Goal: Task Accomplishment & Management: Manage account settings

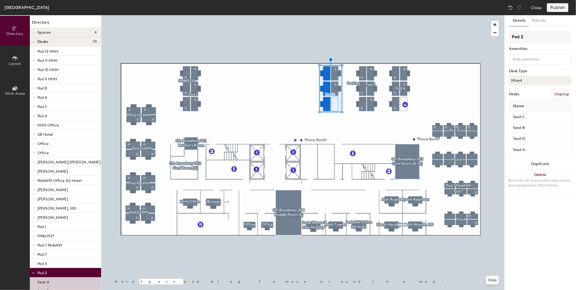
click at [558, 92] on button "Ungroup" at bounding box center [562, 94] width 20 height 9
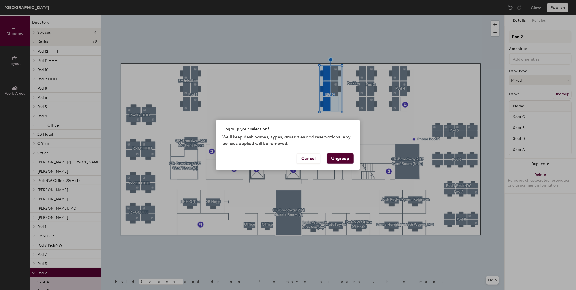
click at [344, 158] on button "Ungroup" at bounding box center [340, 158] width 27 height 10
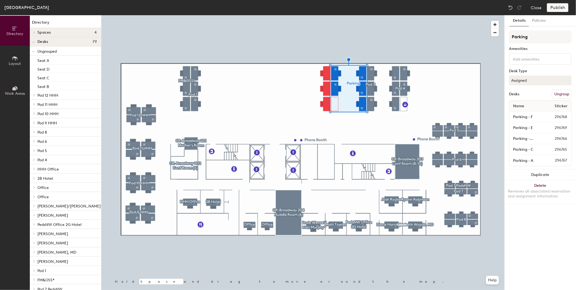
click at [558, 92] on button "Ungroup" at bounding box center [562, 94] width 20 height 9
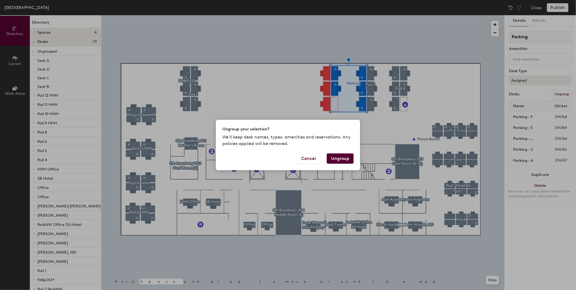
click at [335, 161] on button "Ungroup" at bounding box center [340, 158] width 27 height 10
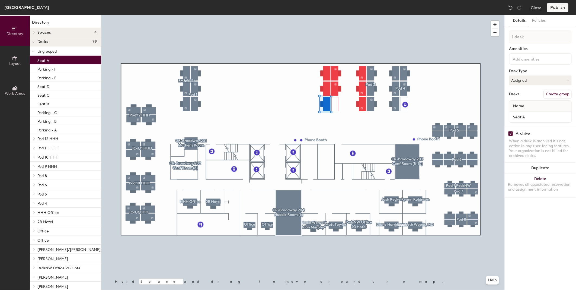
checkbox input "true"
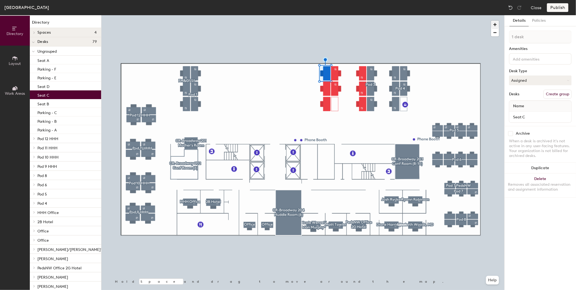
checkbox input "true"
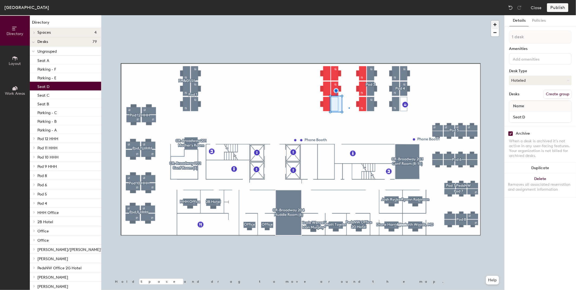
click at [349, 15] on div at bounding box center [302, 15] width 403 height 0
click at [512, 132] on input "checkbox" at bounding box center [510, 133] width 5 height 5
checkbox input "false"
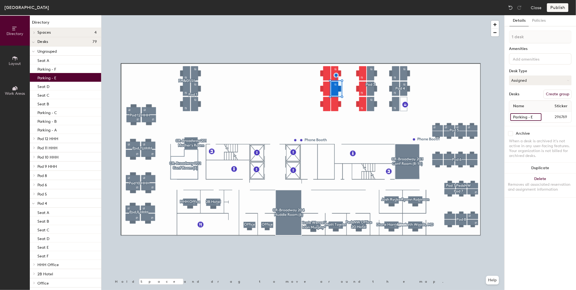
click at [538, 116] on input "Parking - E" at bounding box center [525, 117] width 31 height 8
type input "Seat E"
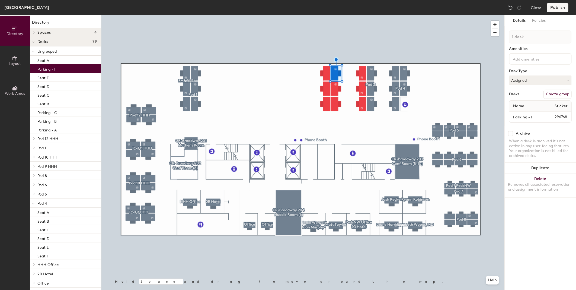
click at [339, 15] on div at bounding box center [302, 15] width 403 height 0
click at [524, 116] on input "Parking - F" at bounding box center [525, 117] width 31 height 8
click at [527, 116] on input "Parking - F" at bounding box center [525, 117] width 31 height 8
click at [477, 120] on div "Directory Layout Work Areas Directory Spaces 4 CR-Broadway 201 Mother's Room CR…" at bounding box center [288, 152] width 576 height 275
type input "Seat - F"
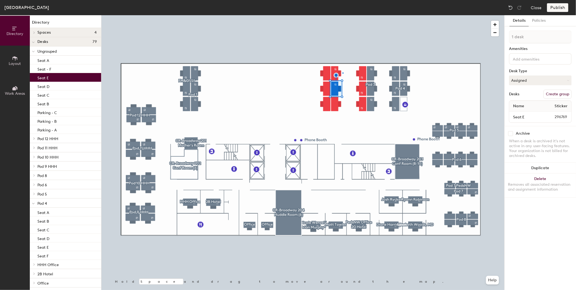
drag, startPoint x: 527, startPoint y: 116, endPoint x: 521, endPoint y: 115, distance: 6.0
click at [343, 15] on div at bounding box center [302, 15] width 403 height 0
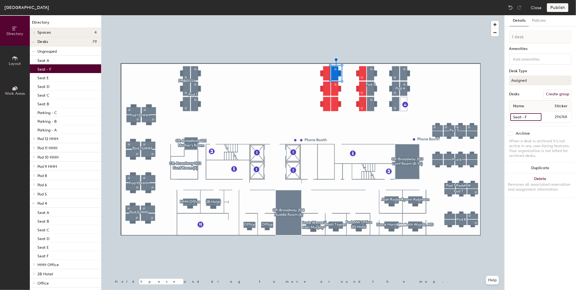
click at [525, 114] on input "Seat - F" at bounding box center [525, 117] width 31 height 8
click at [524, 116] on input "Seat - F" at bounding box center [525, 117] width 31 height 8
click at [525, 117] on input "Seat - F" at bounding box center [525, 117] width 31 height 8
type input "Seat F"
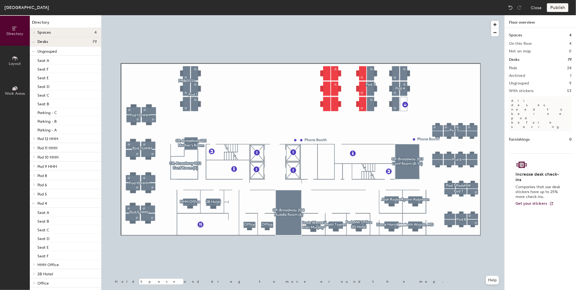
click at [557, 7] on div "Publish" at bounding box center [559, 7] width 25 height 9
click at [552, 8] on div "Publish" at bounding box center [559, 7] width 25 height 9
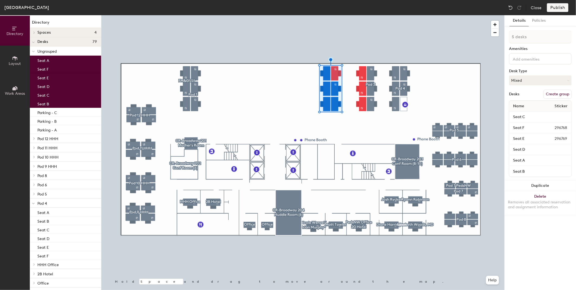
type input "6 desks"
click at [451, 96] on div "Directory Layout Work Areas Directory Spaces 4 CR-Broadway 201 Mother's Room CR…" at bounding box center [288, 152] width 576 height 275
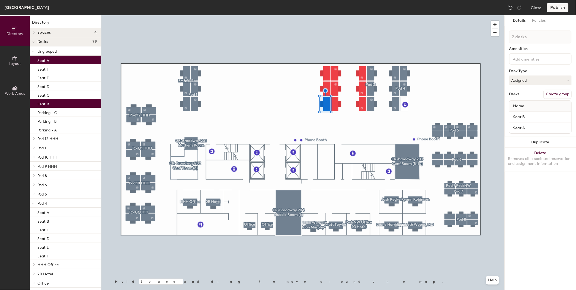
type input "3 desks"
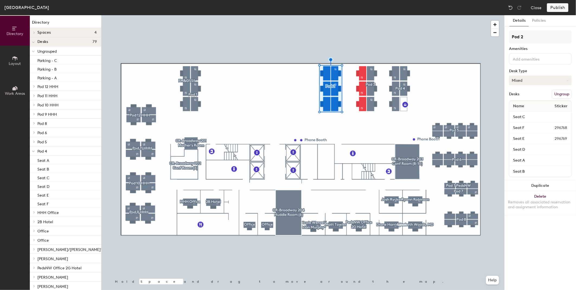
type input "Pod 2"
click at [565, 77] on button "Mixed" at bounding box center [540, 80] width 63 height 10
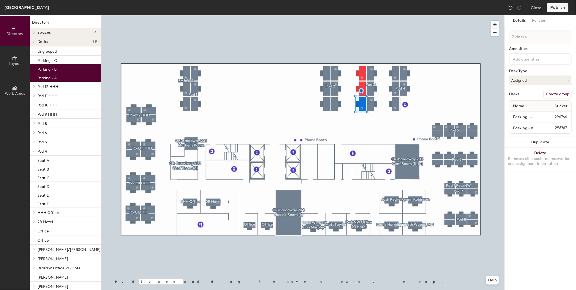
type input "3 desks"
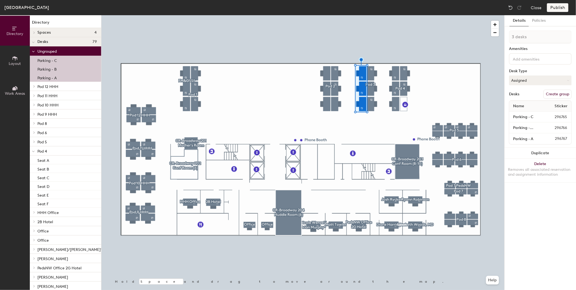
click at [558, 92] on button "Create group" at bounding box center [558, 94] width 28 height 9
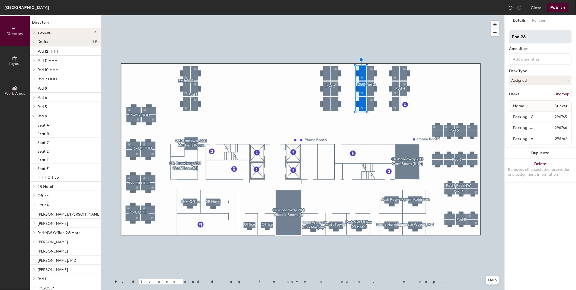
drag, startPoint x: 523, startPoint y: 36, endPoint x: 531, endPoint y: 36, distance: 7.9
click at [531, 36] on input "Pod 26" at bounding box center [540, 36] width 63 height 13
drag, startPoint x: 521, startPoint y: 36, endPoint x: 530, endPoint y: 39, distance: 8.9
click at [529, 38] on input "Pod 26" at bounding box center [540, 36] width 63 height 13
type input "P"
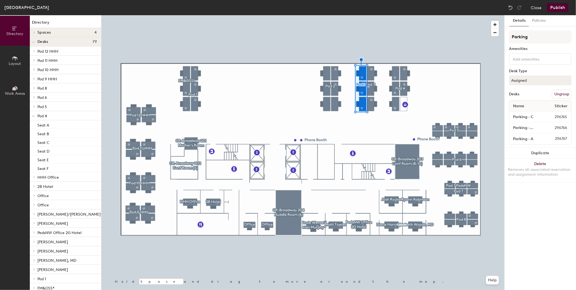
type input "Parking"
click at [554, 7] on button "Publish" at bounding box center [557, 7] width 21 height 9
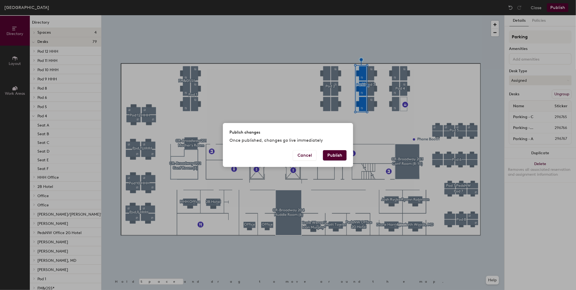
click at [332, 155] on button "Publish" at bounding box center [335, 155] width 24 height 10
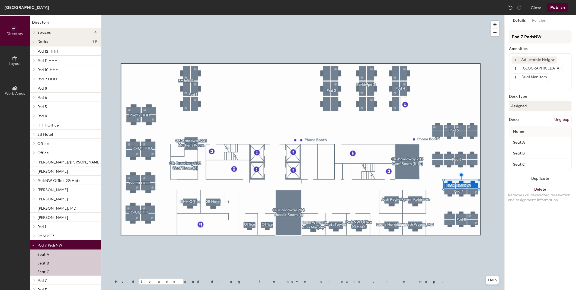
click at [459, 15] on div at bounding box center [302, 15] width 403 height 0
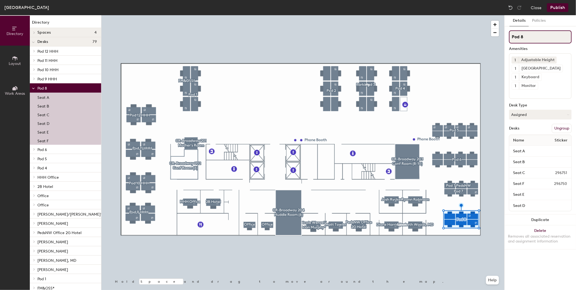
click at [525, 36] on input "Pod 8" at bounding box center [540, 36] width 63 height 13
type input "Pod 8 Peds NW"
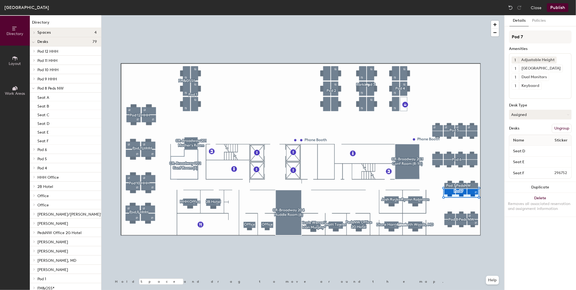
click at [559, 126] on button "Ungroup" at bounding box center [562, 128] width 20 height 9
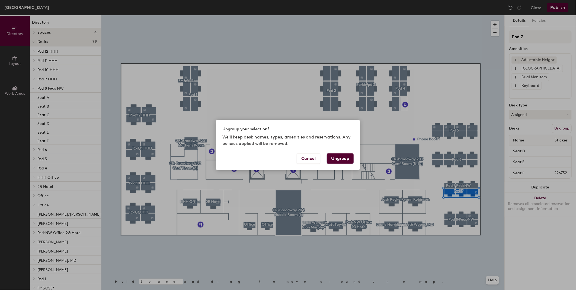
click at [348, 158] on button "Ungroup" at bounding box center [340, 158] width 27 height 10
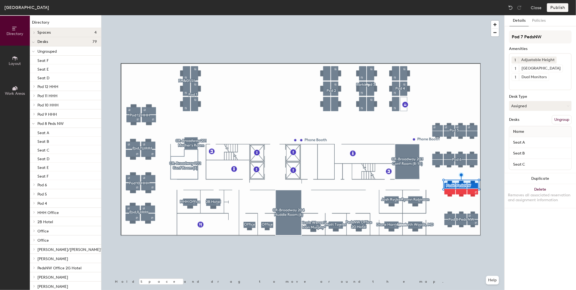
click at [555, 119] on button "Ungroup" at bounding box center [562, 119] width 20 height 9
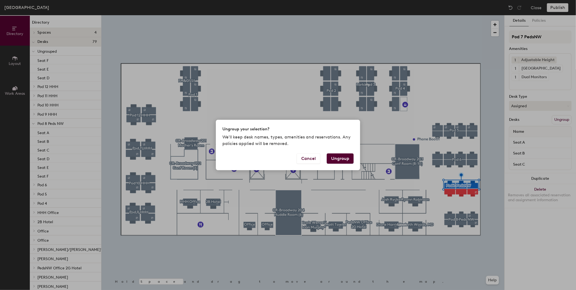
click at [341, 157] on button "Ungroup" at bounding box center [340, 158] width 27 height 10
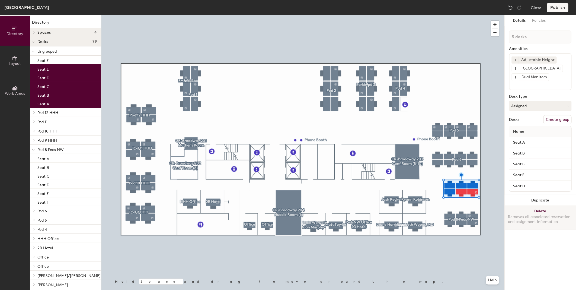
type input "6 desks"
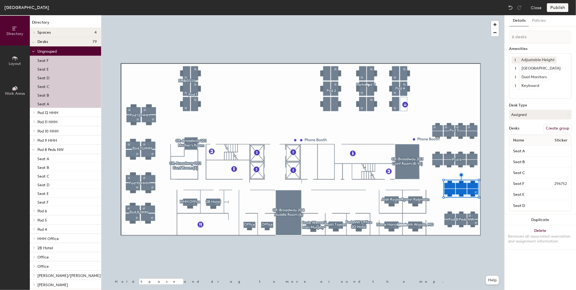
click at [551, 130] on button "Create group" at bounding box center [558, 128] width 28 height 9
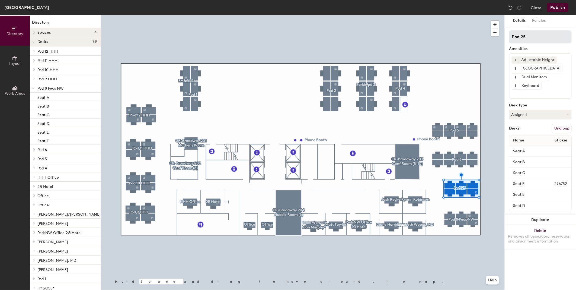
drag, startPoint x: 520, startPoint y: 36, endPoint x: 532, endPoint y: 36, distance: 12.2
click at [532, 36] on input "Pod 25" at bounding box center [540, 36] width 63 height 13
type input "Pod 7 Peds NW"
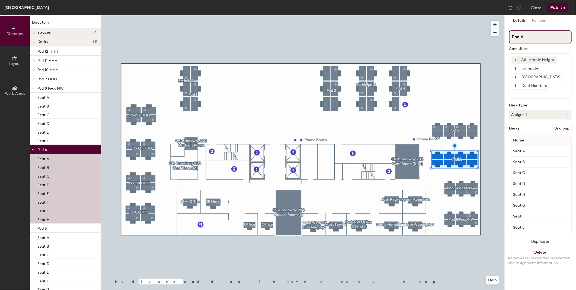
click at [545, 39] on input "Pod 6" at bounding box center [540, 36] width 63 height 13
type input "Pod 6 Peds NW"
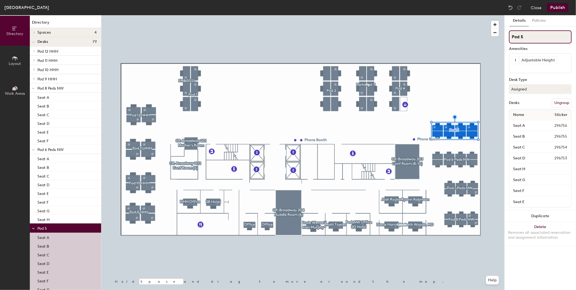
click at [529, 35] on input "Pod 5" at bounding box center [540, 36] width 63 height 13
type input "Pod 5 Peds NW"
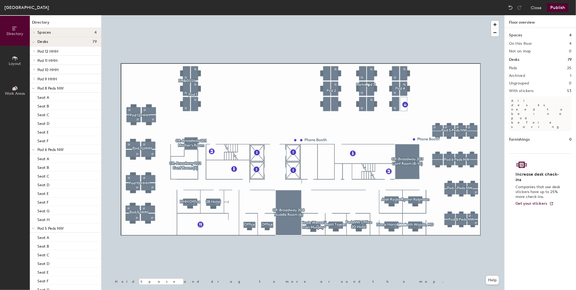
click at [561, 6] on button "Publish" at bounding box center [557, 7] width 21 height 9
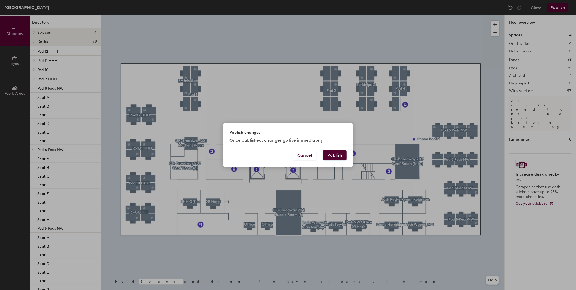
click at [329, 152] on button "Publish" at bounding box center [335, 155] width 24 height 10
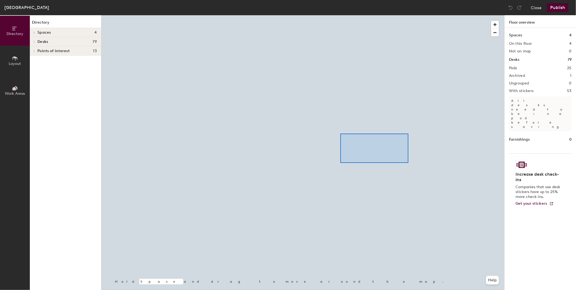
click at [323, 15] on div at bounding box center [302, 15] width 403 height 0
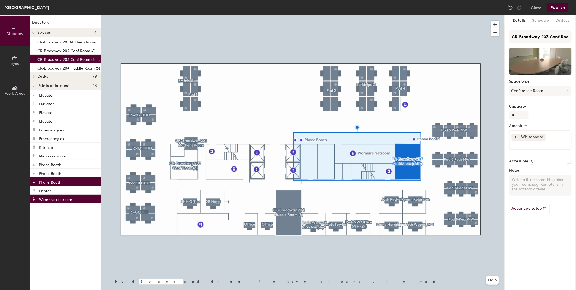
click at [446, 15] on div at bounding box center [302, 15] width 403 height 0
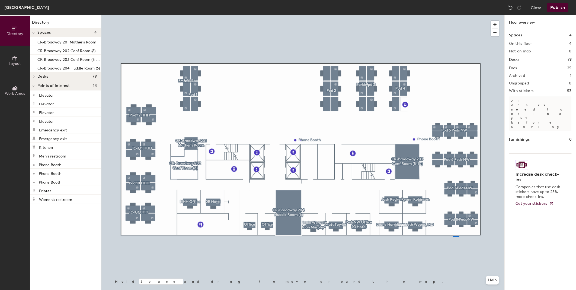
click at [453, 15] on div at bounding box center [302, 15] width 403 height 0
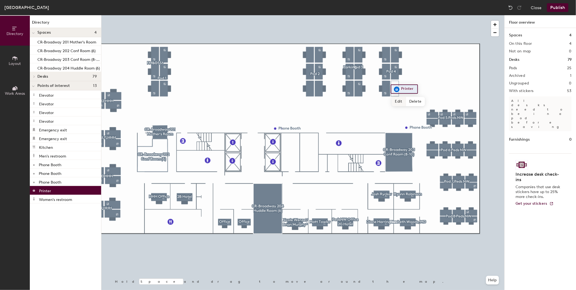
click at [404, 102] on span "Edit" at bounding box center [399, 101] width 14 height 9
click at [396, 15] on div at bounding box center [302, 15] width 403 height 0
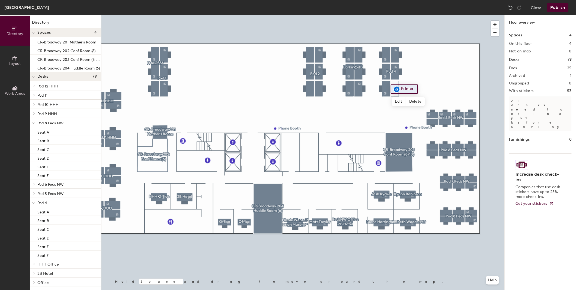
click at [15, 62] on span "Layout" at bounding box center [15, 63] width 12 height 5
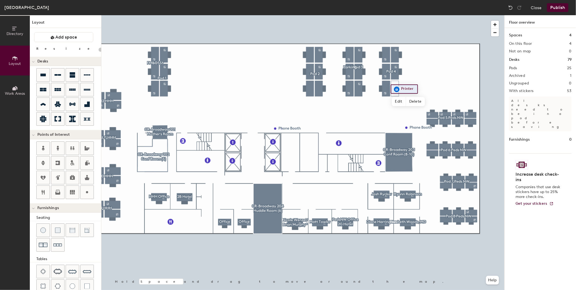
click at [17, 86] on icon at bounding box center [15, 88] width 6 height 6
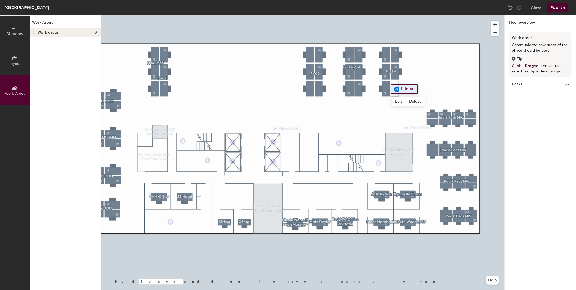
click at [12, 88] on icon at bounding box center [15, 88] width 6 height 6
click at [15, 60] on icon at bounding box center [15, 58] width 6 height 6
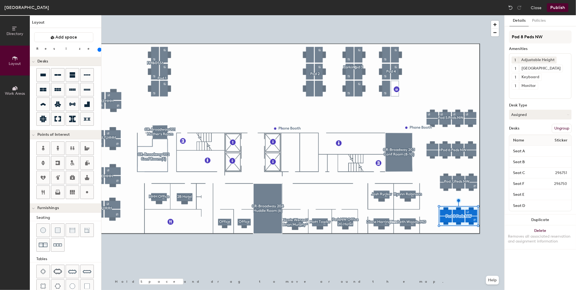
click at [560, 128] on button "Ungroup" at bounding box center [562, 128] width 20 height 9
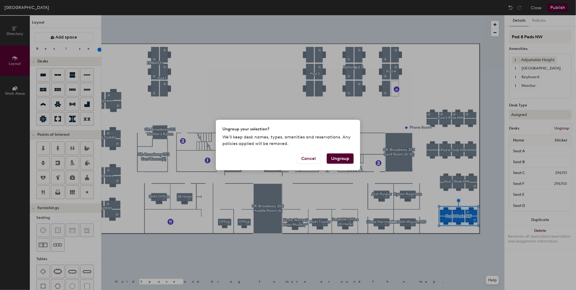
click at [334, 158] on button "Ungroup" at bounding box center [340, 158] width 27 height 10
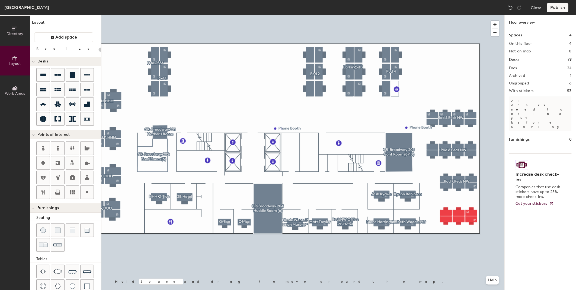
type input "180"
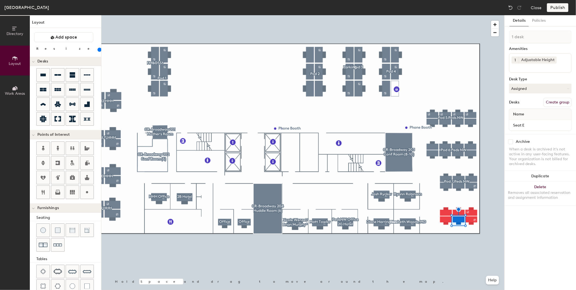
click at [509, 140] on input "checkbox" at bounding box center [510, 141] width 5 height 5
checkbox input "true"
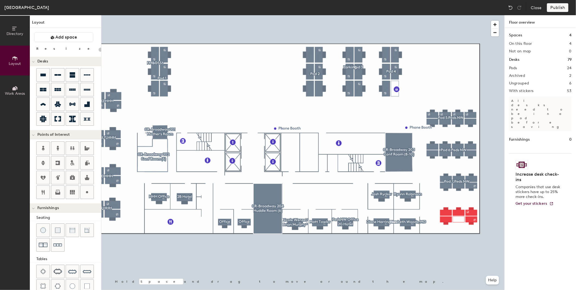
type input "180"
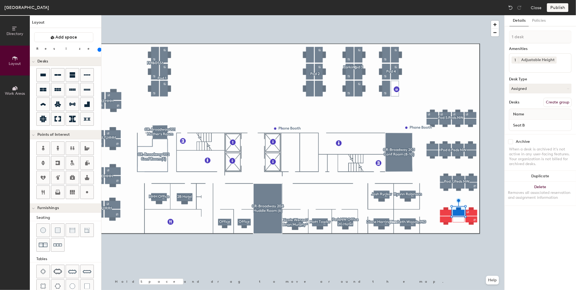
click at [510, 139] on input "checkbox" at bounding box center [510, 141] width 5 height 5
checkbox input "true"
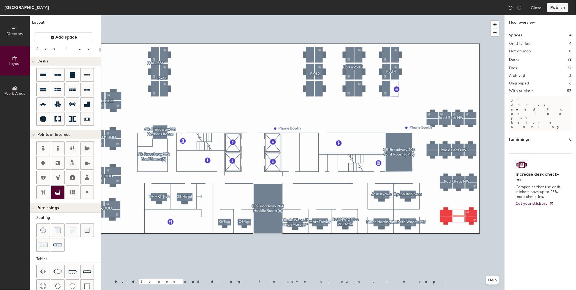
click at [59, 194] on icon at bounding box center [57, 193] width 5 height 3
click at [57, 193] on icon at bounding box center [57, 193] width 5 height 3
click at [490, 15] on div at bounding box center [302, 15] width 403 height 0
click at [556, 8] on div "Publish" at bounding box center [559, 7] width 25 height 9
type input "180"
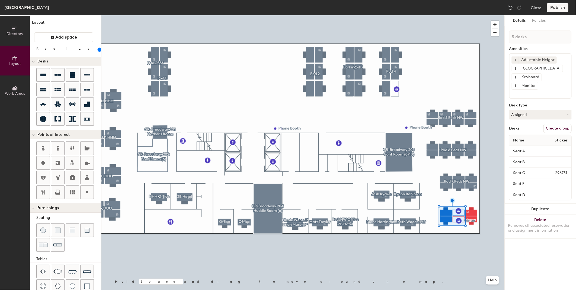
type input "6 desks"
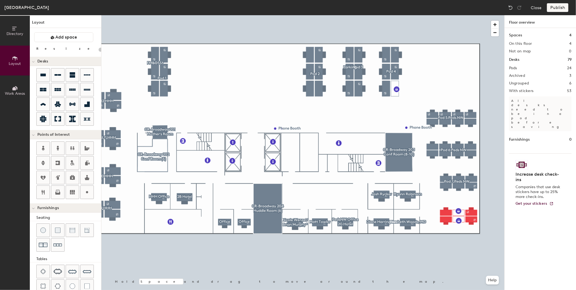
type input "180"
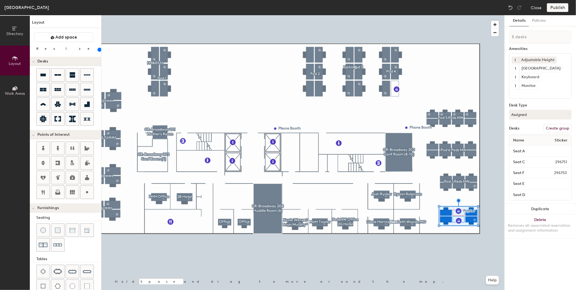
type input "6 desks"
click at [551, 127] on button "Create group" at bounding box center [558, 128] width 28 height 9
type input "Pod 8 Peds NW"
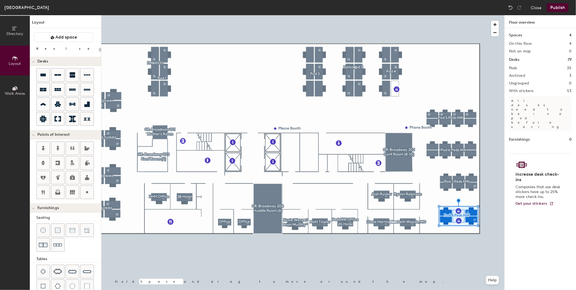
type input "180"
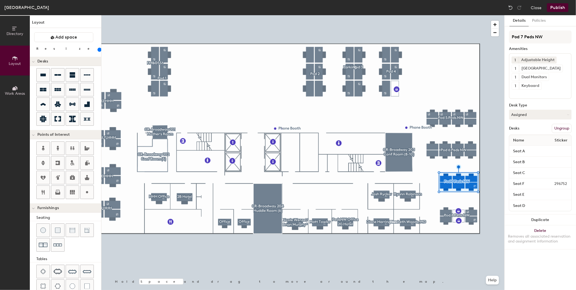
click at [561, 7] on button "Publish" at bounding box center [557, 7] width 21 height 9
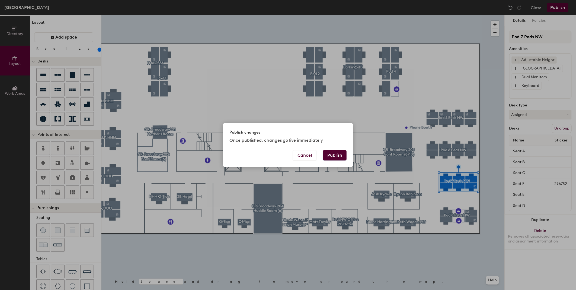
click at [336, 155] on button "Publish" at bounding box center [335, 155] width 24 height 10
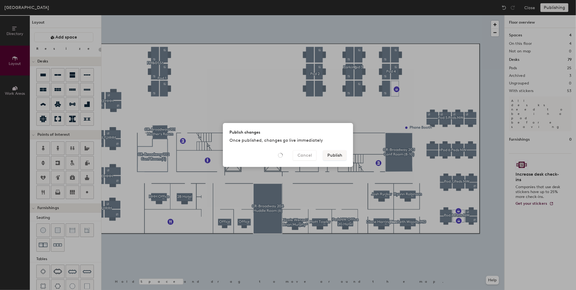
type input "20"
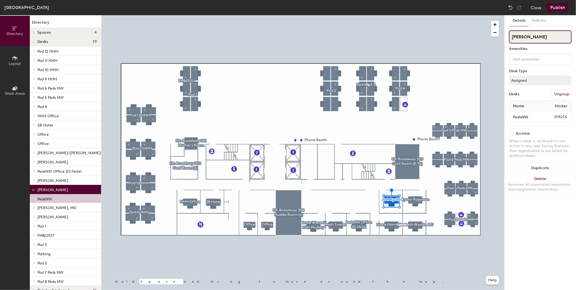
click at [388, 40] on div "Directory Layout Work Areas Directory Spaces 4 CR-Broadway 201 Mother's Room CR…" at bounding box center [288, 152] width 576 height 275
type input "[PERSON_NAME]"
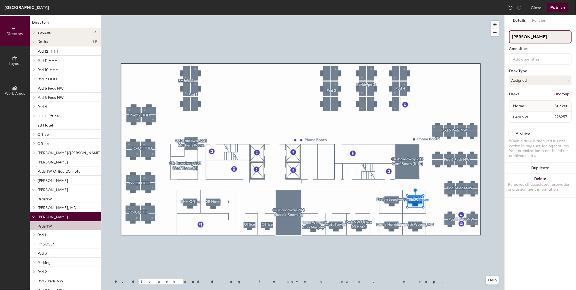
click at [441, 37] on div "Directory Layout Work Areas Directory Spaces 4 CR-Broadway 201 Mother's Room CR…" at bounding box center [288, 152] width 576 height 275
type input "[PERSON_NAME]"
click at [557, 7] on button "Publish" at bounding box center [557, 7] width 21 height 9
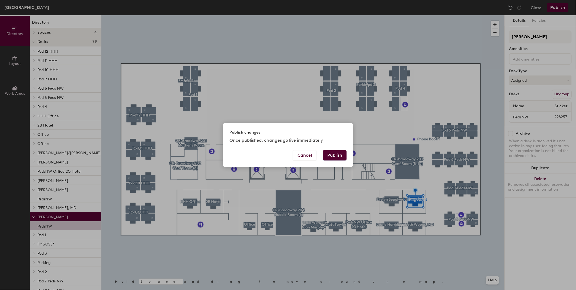
click at [335, 156] on button "Publish" at bounding box center [335, 155] width 24 height 10
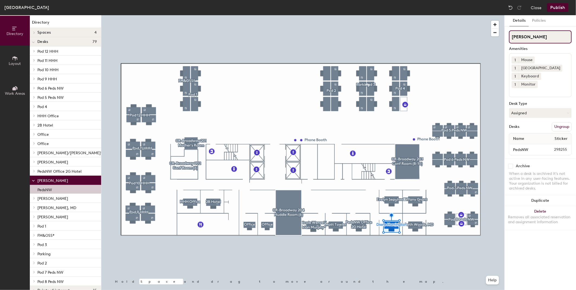
click at [445, 39] on div "Directory Layout Work Areas Directory Spaces 4 CR-Broadway 201 Mother's Room CR…" at bounding box center [288, 152] width 576 height 275
type input "[PERSON_NAME]"
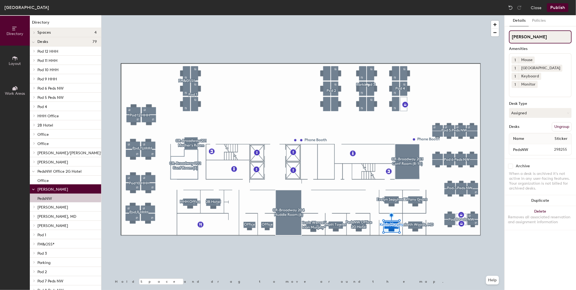
click at [454, 37] on div "Directory Layout Work Areas Directory Spaces 4 CR-Broadway 201 Mother's Room CR…" at bounding box center [288, 152] width 576 height 275
type input "@"
type input "2H"
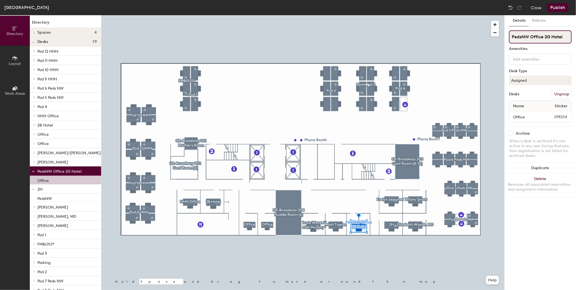
click at [473, 41] on div "Directory Layout Work Areas Directory Spaces 4 CR-Broadway 201 Mother's Room CR…" at bounding box center [288, 152] width 576 height 275
drag, startPoint x: 519, startPoint y: 37, endPoint x: 577, endPoint y: 42, distance: 58.0
click at [576, 42] on html "Skip navigation Schedule Office People Analytics Visits Deliveries Services Man…" at bounding box center [288, 145] width 576 height 290
type input "2G [PERSON_NAME]"
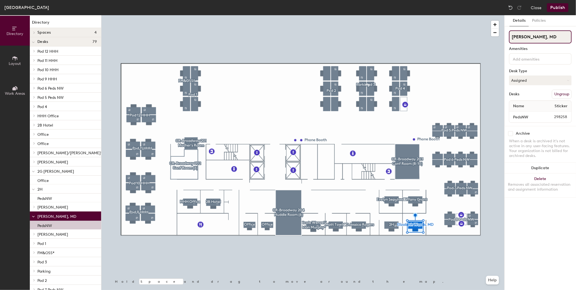
click at [478, 44] on div "Directory Layout Work Areas Directory Spaces 4 CR-Broadway 201 Mother's Room CR…" at bounding box center [288, 152] width 576 height 275
type input "2K"
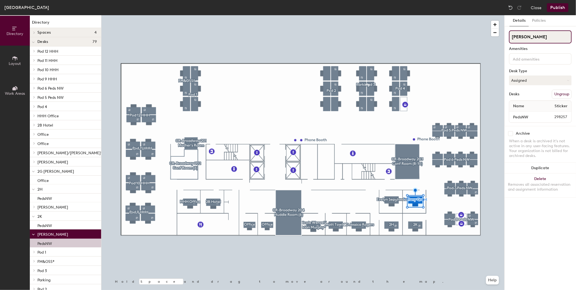
click at [512, 36] on input "Tiffany Grant" at bounding box center [540, 36] width 63 height 13
click at [549, 36] on input "Tiffany Grant" at bounding box center [540, 36] width 63 height 13
click at [510, 37] on input "Tiffany Grant" at bounding box center [540, 36] width 63 height 13
type input "2J - [PERSON_NAME]"
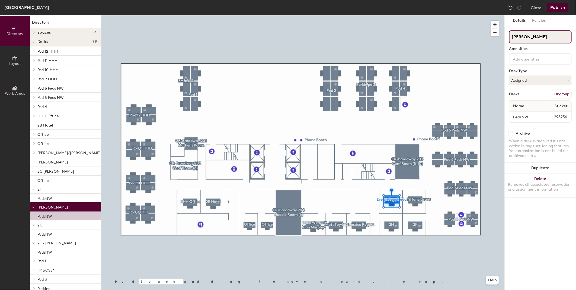
click at [462, 36] on div "Directory Layout Work Areas Directory Spaces 4 CR-Broadway 201 Mother's Room CR…" at bounding box center [288, 152] width 576 height 275
type input "2I"
click at [556, 6] on button "Publish" at bounding box center [557, 7] width 21 height 9
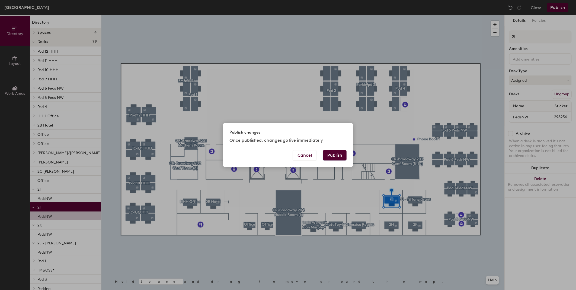
click at [340, 152] on button "Publish" at bounding box center [335, 155] width 24 height 10
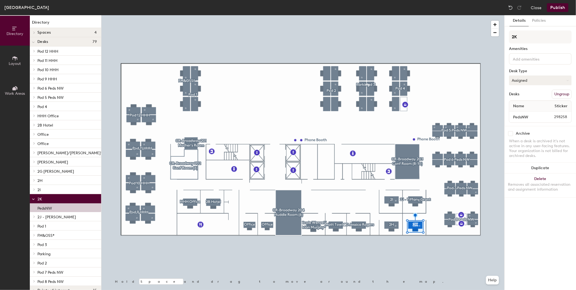
click at [555, 79] on button "Assigned" at bounding box center [540, 80] width 63 height 10
click at [522, 70] on div "Desk Type" at bounding box center [540, 71] width 63 height 4
click at [520, 39] on input "2K" at bounding box center [540, 36] width 63 height 13
type input "2K - [PERSON_NAME]"
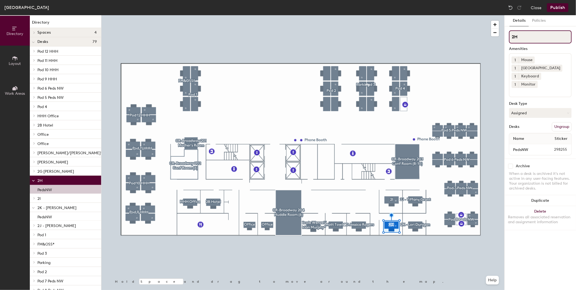
click at [526, 40] on input "2H" at bounding box center [540, 36] width 63 height 13
type input "2H - [PERSON_NAME]"
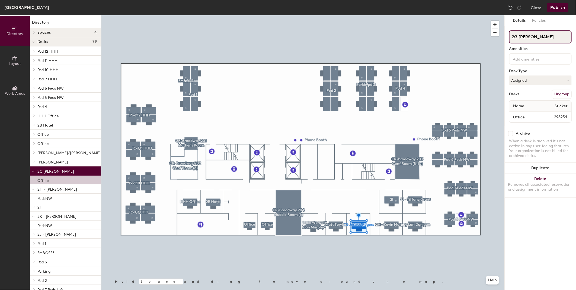
click at [519, 37] on input "2G [PERSON_NAME]" at bounding box center [540, 36] width 63 height 13
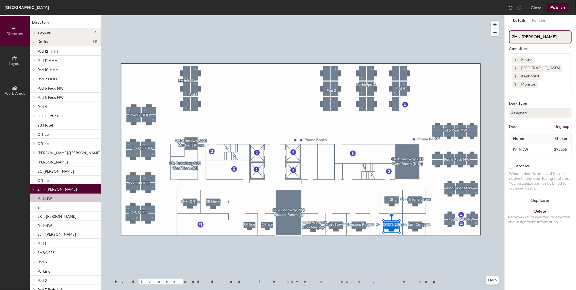
click at [522, 36] on input "2H - [PERSON_NAME]" at bounding box center [540, 36] width 63 height 13
type input "2H [PERSON_NAME]"
click at [411, 15] on div at bounding box center [302, 15] width 403 height 0
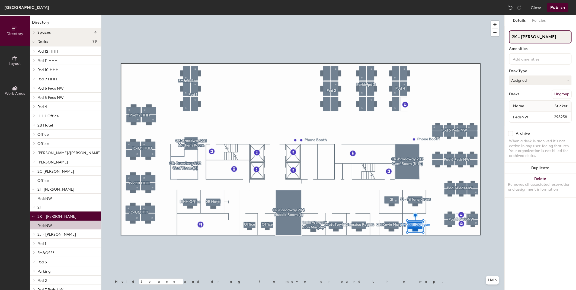
click at [520, 37] on input "2K - [PERSON_NAME]" at bounding box center [540, 36] width 63 height 13
type input "2K [PERSON_NAME]"
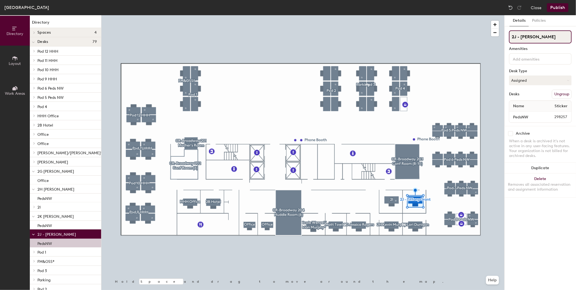
click at [519, 36] on input "2J - [PERSON_NAME]" at bounding box center [540, 36] width 63 height 13
type input "2J [PERSON_NAME]"
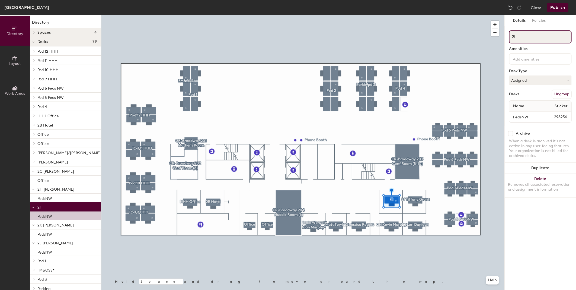
click at [521, 36] on input "2I" at bounding box center [540, 36] width 63 height 13
type input "2I [PERSON_NAME]"
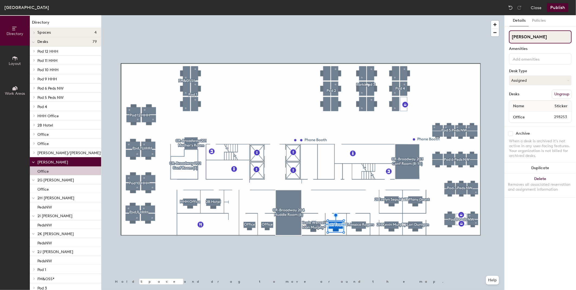
click at [512, 37] on input "Matt Towler" at bounding box center [540, 36] width 63 height 13
type input "2F [PERSON_NAME]"
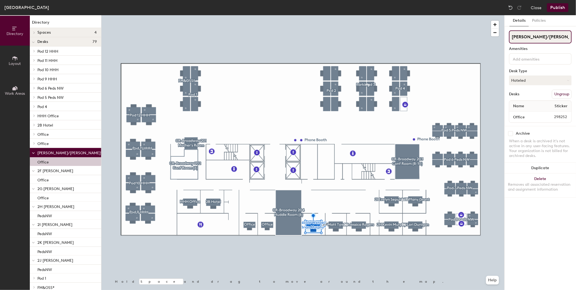
click at [513, 36] on input "Nicole Wenzel/Brian Murphy*" at bounding box center [540, 36] width 63 height 13
click at [569, 37] on input "2E Nicole Wenzel/Brian Murphy*" at bounding box center [540, 36] width 63 height 13
drag, startPoint x: 569, startPoint y: 33, endPoint x: 547, endPoint y: 36, distance: 21.6
click at [547, 36] on input "2E Nicole Wenzel/Briaphy*" at bounding box center [540, 36] width 63 height 13
type input "2E [PERSON_NAME]"
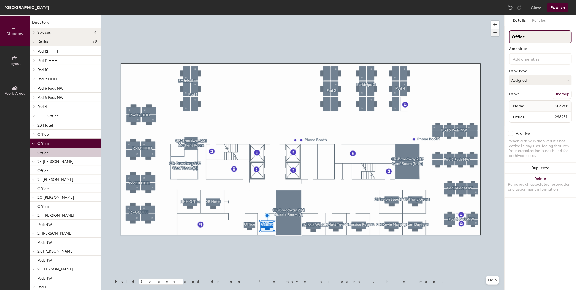
click at [444, 34] on div "Directory Layout Work Areas Directory Spaces 4 CR-Broadway 201 Mother's Room CR…" at bounding box center [288, 152] width 576 height 275
type input "2D [PERSON_NAME]"
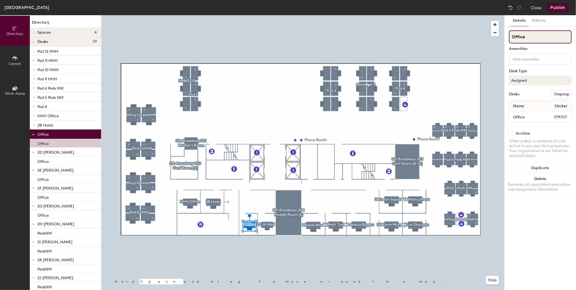
click at [491, 38] on div "Directory Layout Work Areas Directory Spaces 4 CR-Broadway 201 Mother's Room CR…" at bounding box center [288, 152] width 576 height 275
click at [519, 36] on input "2C Shared" at bounding box center [540, 36] width 63 height 13
click at [559, 33] on input "2C HHH Shared" at bounding box center [540, 36] width 63 height 13
type input "2C HHH Shared Provider"
click at [557, 6] on button "Publish" at bounding box center [557, 7] width 21 height 9
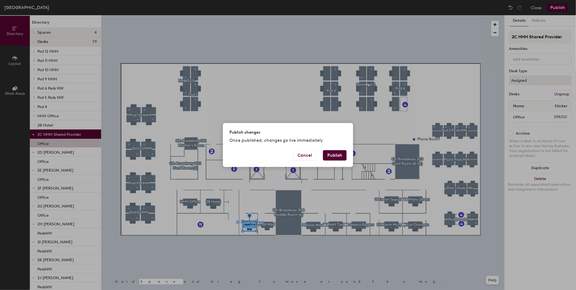
click at [339, 156] on button "Publish" at bounding box center [335, 155] width 24 height 10
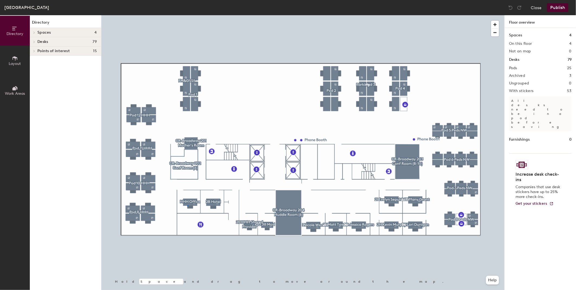
click at [188, 15] on div at bounding box center [302, 15] width 403 height 0
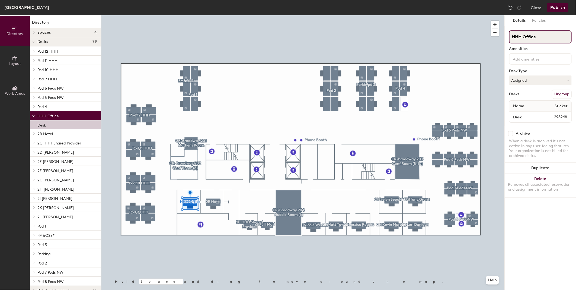
click at [512, 36] on input "HHH Office" at bounding box center [540, 36] width 63 height 13
type input "2A HHH Office"
drag, startPoint x: 519, startPoint y: 37, endPoint x: 577, endPoint y: 32, distance: 57.8
click at [576, 32] on html "Skip navigation Schedule Office People Analytics Visits Deliveries Services Man…" at bounding box center [288, 145] width 576 height 290
type input "2A [PERSON_NAME]"
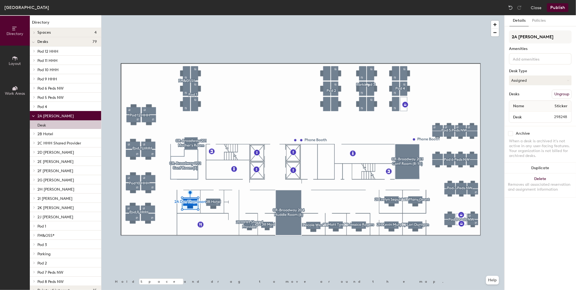
click at [553, 7] on button "Publish" at bounding box center [557, 7] width 21 height 9
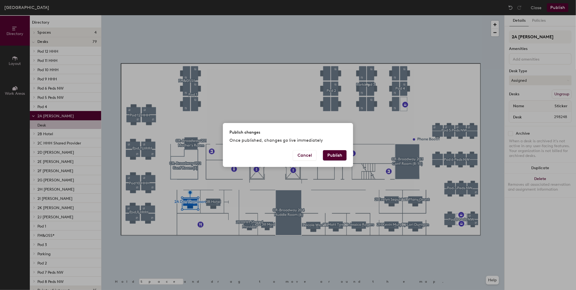
click at [336, 155] on button "Publish" at bounding box center [335, 155] width 24 height 10
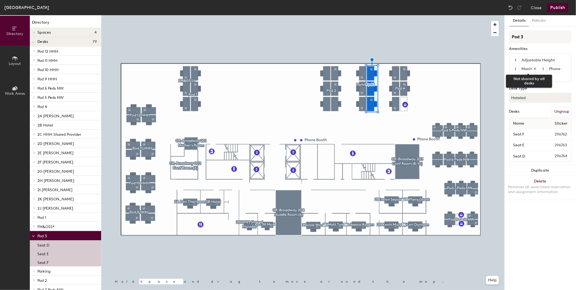
click at [534, 68] on icon at bounding box center [535, 69] width 4 height 4
click at [534, 67] on icon at bounding box center [532, 69] width 4 height 4
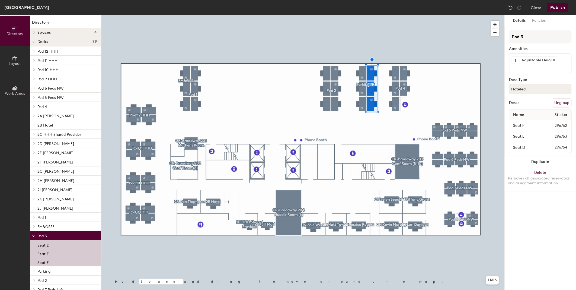
click at [554, 58] on icon at bounding box center [554, 60] width 4 height 4
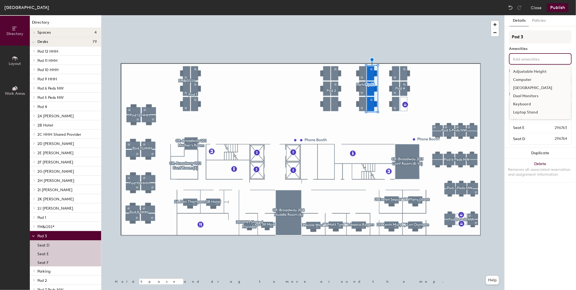
click at [524, 56] on input at bounding box center [536, 58] width 49 height 7
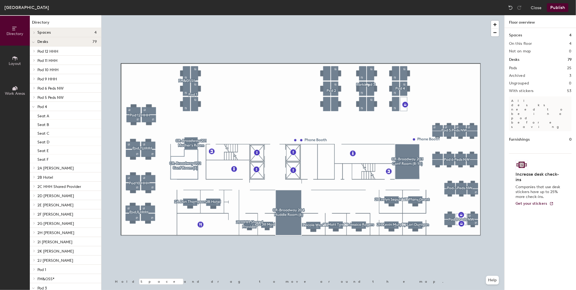
click at [557, 6] on button "Publish" at bounding box center [557, 7] width 21 height 9
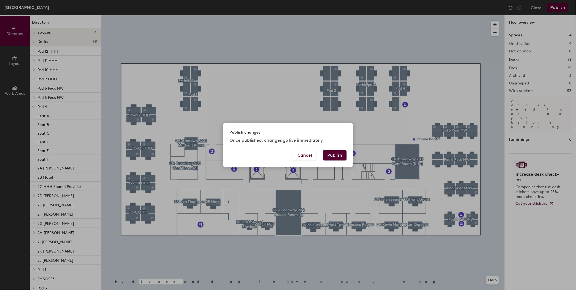
click at [339, 156] on button "Publish" at bounding box center [335, 155] width 24 height 10
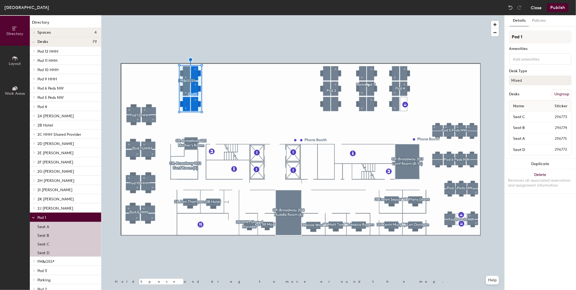
click at [537, 8] on button "Close" at bounding box center [536, 7] width 11 height 9
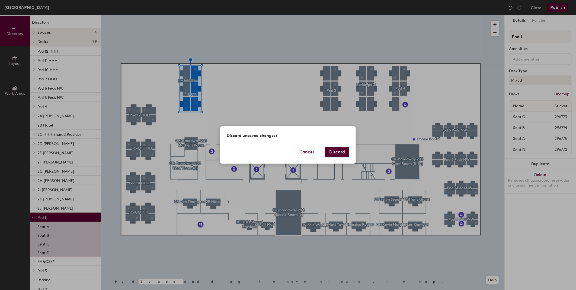
click at [330, 156] on button "Discard" at bounding box center [337, 152] width 24 height 10
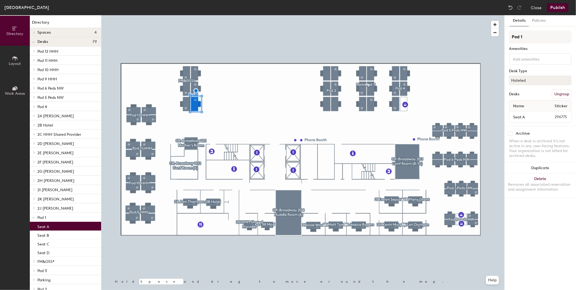
click at [513, 131] on input "checkbox" at bounding box center [510, 133] width 5 height 5
checkbox input "true"
click at [17, 60] on icon at bounding box center [15, 58] width 6 height 6
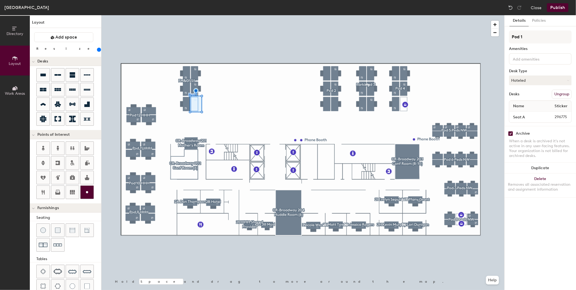
click at [87, 192] on circle at bounding box center [87, 192] width 2 height 2
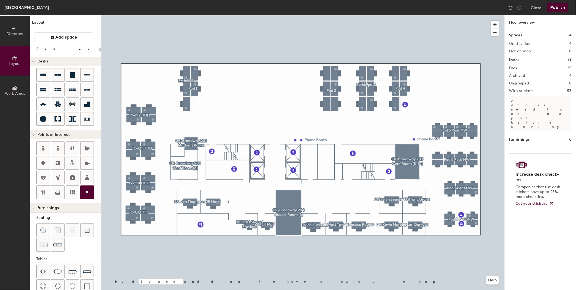
click at [87, 192] on circle at bounding box center [87, 192] width 2 height 2
click at [195, 103] on div "Directory Layout Work Areas Layout Add space Resize Desks Points of Interest Fu…" at bounding box center [288, 152] width 576 height 275
type input "20"
click at [204, 103] on input "Custom" at bounding box center [206, 103] width 17 height 8
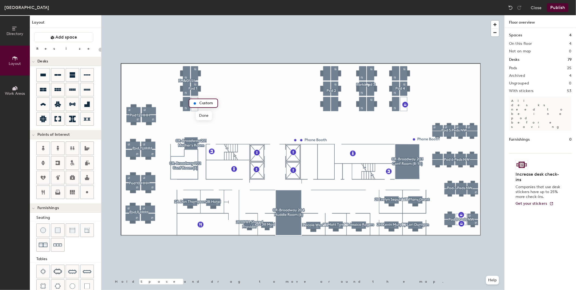
click at [204, 103] on input "Custom" at bounding box center [206, 103] width 17 height 8
type input "Storage"
click at [204, 117] on span "Done" at bounding box center [204, 115] width 16 height 9
click at [553, 7] on button "Publish" at bounding box center [557, 7] width 21 height 9
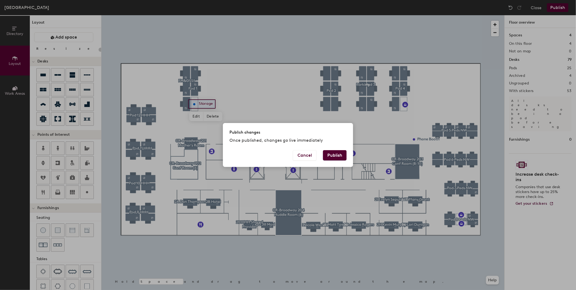
click at [338, 156] on button "Publish" at bounding box center [335, 155] width 24 height 10
type input "20"
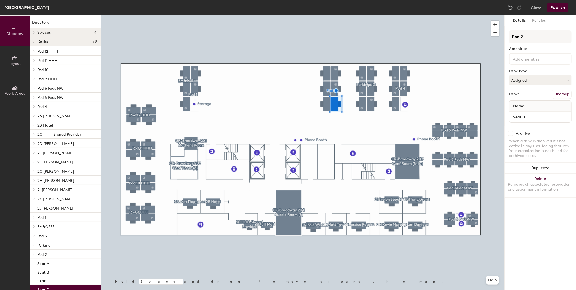
click at [510, 132] on input "checkbox" at bounding box center [510, 133] width 5 height 5
checkbox input "true"
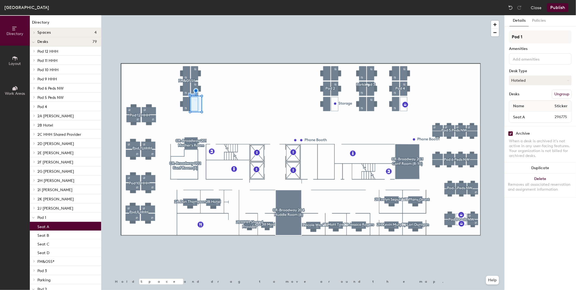
click at [511, 133] on input "checkbox" at bounding box center [510, 133] width 5 height 5
checkbox input "false"
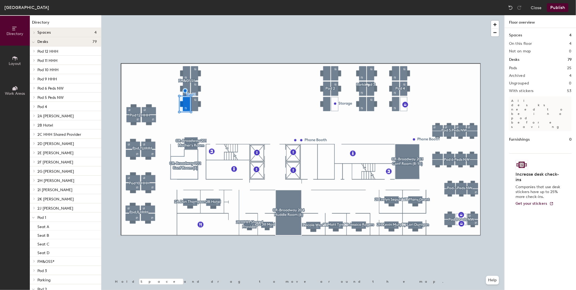
click at [183, 15] on div at bounding box center [302, 15] width 403 height 0
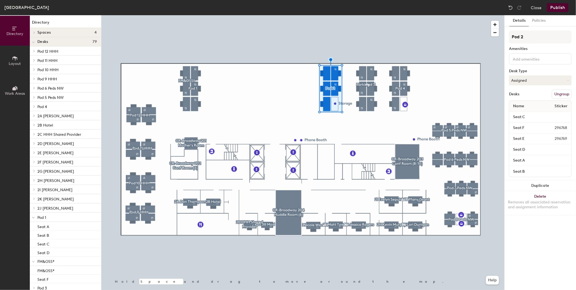
click at [560, 6] on button "Publish" at bounding box center [557, 7] width 21 height 9
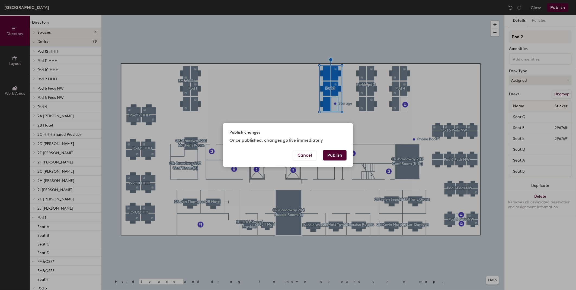
click at [337, 153] on button "Publish" at bounding box center [335, 155] width 24 height 10
